Goal: Navigation & Orientation: Find specific page/section

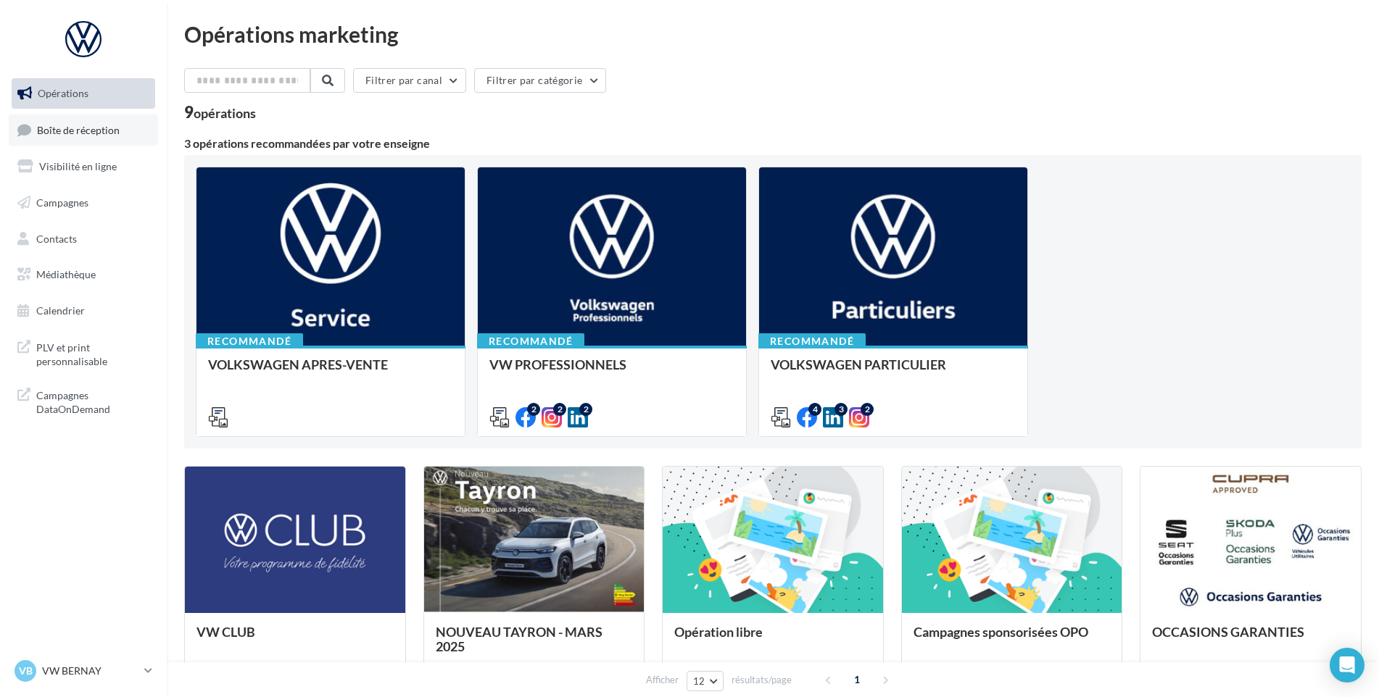
click at [93, 139] on link "Boîte de réception" at bounding box center [83, 130] width 149 height 31
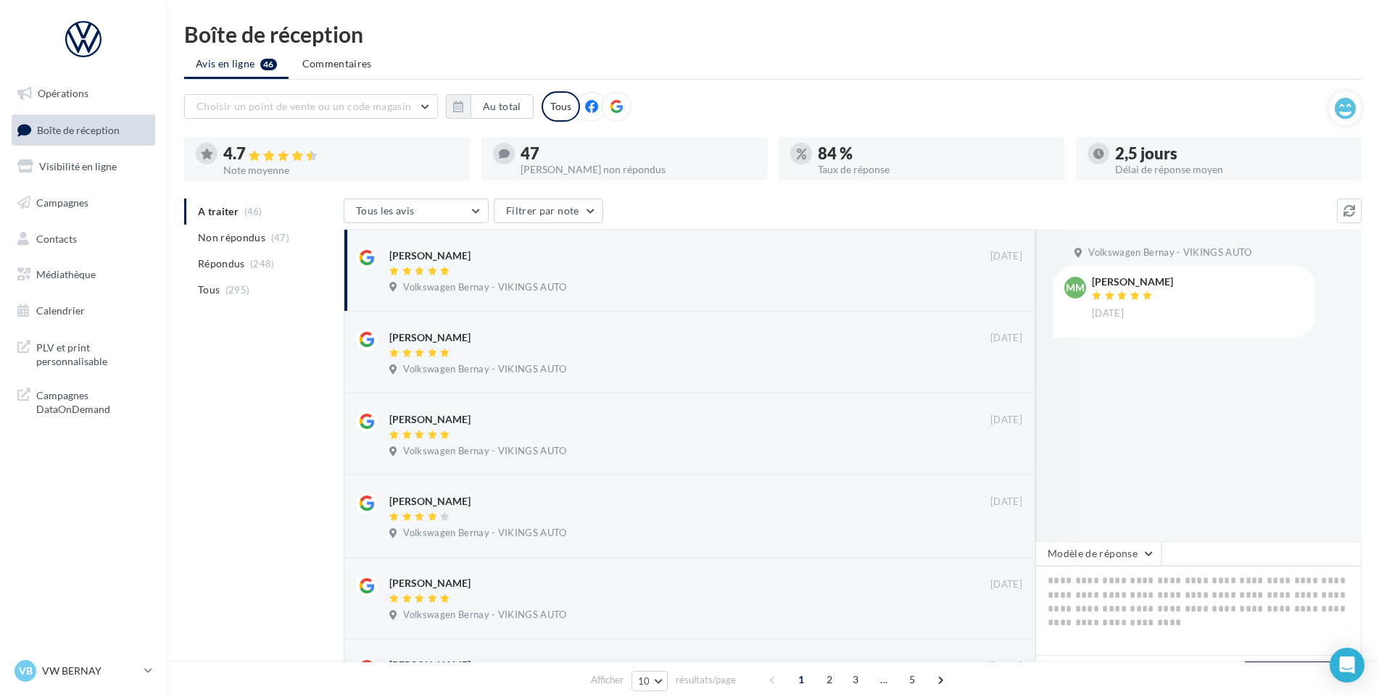
click at [116, 689] on div "VB VW BERNAY vw-ber-vau" at bounding box center [83, 677] width 167 height 40
click at [114, 676] on p "VW BERNAY" at bounding box center [90, 671] width 96 height 14
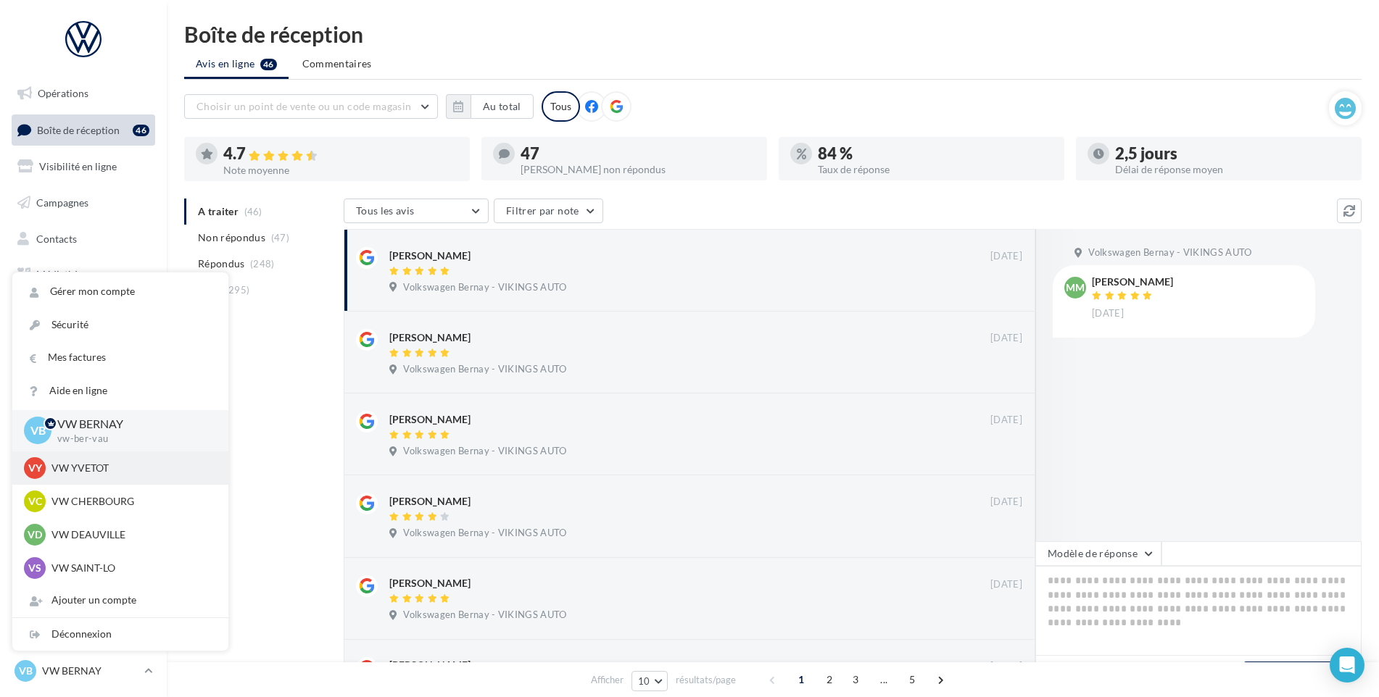
click at [105, 468] on p "VW YVETOT" at bounding box center [130, 468] width 159 height 14
